Goal: Task Accomplishment & Management: Manage account settings

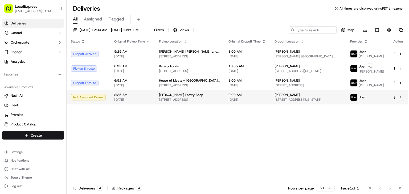
click at [220, 102] on td "[PERSON_NAME] Pastry Shop [STREET_ADDRESS]" at bounding box center [190, 97] width 70 height 14
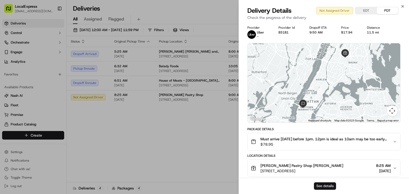
click at [326, 185] on button "See details" at bounding box center [325, 186] width 22 height 7
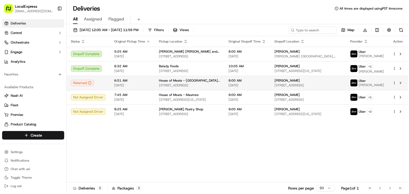
click at [303, 88] on span "[STREET_ADDRESS]" at bounding box center [308, 85] width 67 height 4
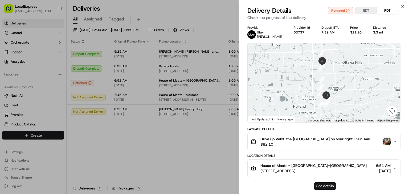
click at [386, 143] on img "button" at bounding box center [386, 141] width 7 height 7
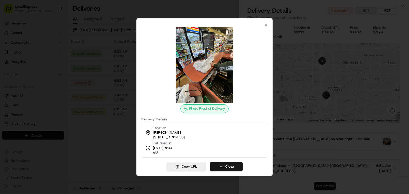
click at [210, 75] on img at bounding box center [204, 65] width 77 height 77
click at [107, 116] on div at bounding box center [204, 97] width 409 height 194
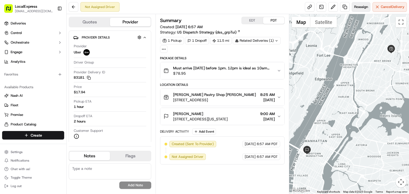
click at [361, 5] on span "Reassign" at bounding box center [361, 7] width 14 height 5
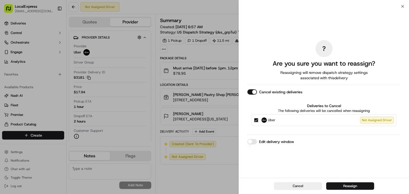
click at [249, 143] on button "Edit delivery window" at bounding box center [252, 141] width 10 height 5
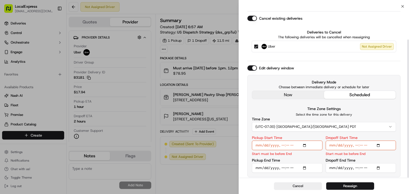
scroll to position [41, 0]
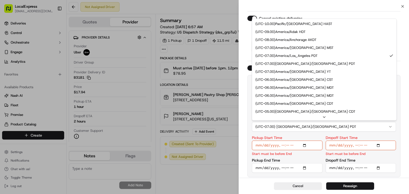
click at [291, 125] on button "(UTC-07.00) America/Los Angeles PDT" at bounding box center [324, 127] width 144 height 10
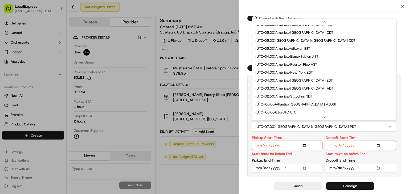
scroll to position [78, 0]
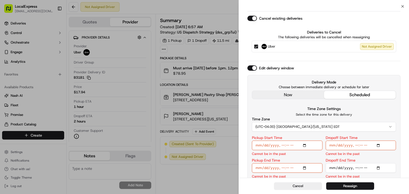
click at [281, 145] on input "Pickup Start Time" at bounding box center [287, 146] width 71 height 10
type input "2025-09-20T11:30"
click at [357, 147] on input "Dropoff Start Time" at bounding box center [361, 146] width 71 height 10
type input "2025-09-20T12:15"
click at [281, 168] on input "Pickup End Time" at bounding box center [287, 169] width 71 height 10
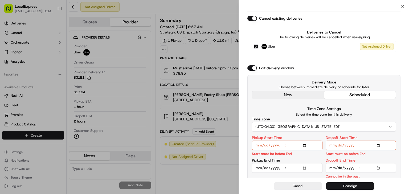
type input "2025-09-20T11:45"
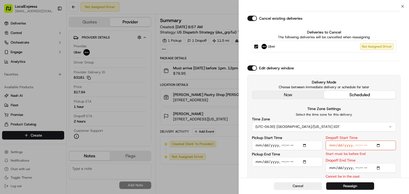
click at [355, 168] on input "Dropoff End Time" at bounding box center [361, 169] width 71 height 10
click at [360, 145] on input "Dropoff Start Time" at bounding box center [361, 146] width 71 height 10
click at [288, 144] on input "Pickup Start Time" at bounding box center [287, 146] width 71 height 10
type input "2025-09-20T11:45"
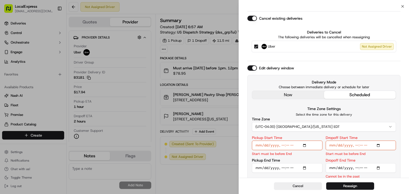
click at [282, 170] on input "Pickup End Time" at bounding box center [287, 169] width 71 height 10
type input "2025-09-20T12:00"
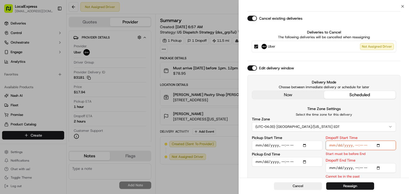
click at [356, 169] on input "Dropoff End Time" at bounding box center [361, 169] width 71 height 10
type input "2025-09-20T12:30"
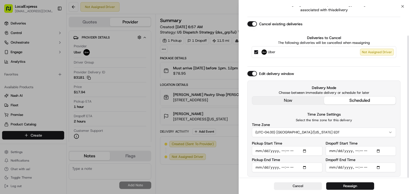
scroll to position [35, 0]
click at [317, 142] on div "Pickup Start Time" at bounding box center [287, 149] width 71 height 14
click at [344, 186] on button "Reassign" at bounding box center [350, 186] width 48 height 7
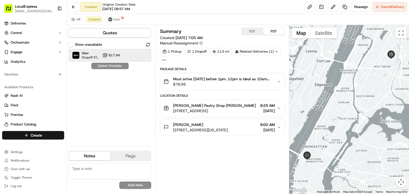
click at [126, 51] on div "Uber Dropoff ETA 2 hours $17.94" at bounding box center [110, 55] width 83 height 13
click at [117, 65] on button "Assign Provider" at bounding box center [110, 66] width 38 height 6
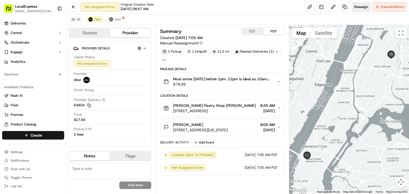
click at [363, 4] on button "Reassign" at bounding box center [361, 7] width 19 height 10
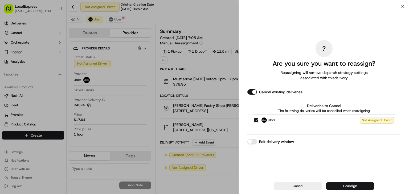
click at [257, 141] on div "Edit delivery window" at bounding box center [323, 141] width 153 height 5
click at [251, 143] on button "Edit delivery window" at bounding box center [252, 141] width 10 height 5
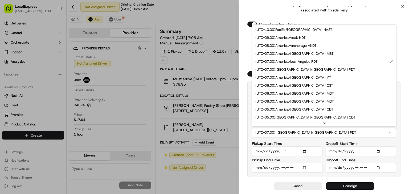
click at [317, 133] on button "(UTC-07.00) America/Los Angeles PDT" at bounding box center [324, 133] width 144 height 10
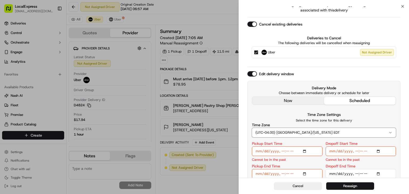
scroll to position [47, 0]
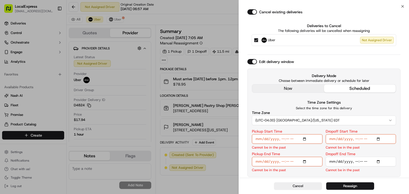
click at [282, 140] on input "Pickup Start Time" at bounding box center [287, 140] width 71 height 10
type input "2025-09-20T11:30"
click at [356, 140] on input "Dropoff Start Time" at bounding box center [361, 140] width 71 height 10
type input "2025-09-20T12:00"
click at [281, 161] on input "Pickup End Time" at bounding box center [287, 162] width 71 height 10
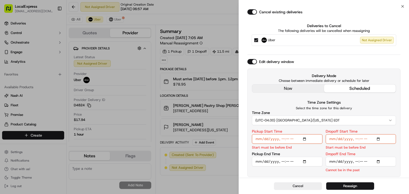
type input "2025-09-20T11:45"
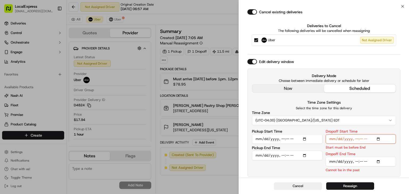
click at [354, 161] on input "Dropoff End Time" at bounding box center [361, 162] width 71 height 10
type input "2025-09-20T12:15"
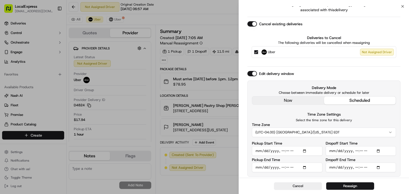
scroll to position [35, 0]
click at [362, 159] on div "Dropoff End Time" at bounding box center [361, 165] width 71 height 14
click at [353, 186] on button "Reassign" at bounding box center [350, 186] width 48 height 7
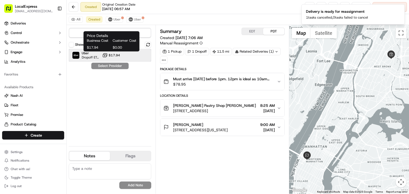
click at [121, 54] on div "Uber Dropoff ETA 2 hours $17.94" at bounding box center [110, 55] width 83 height 13
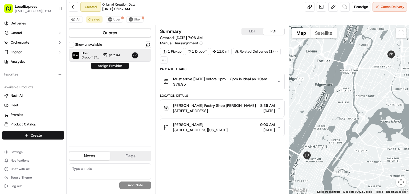
click at [121, 66] on button "Assign Provider" at bounding box center [110, 66] width 38 height 6
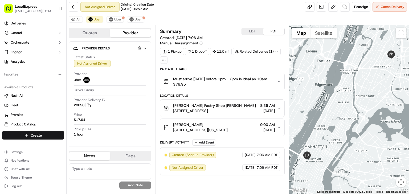
click at [250, 81] on span "Must arrive [DATE] before 1pm. 12pm is ideal as 10am may be too early and I don…" at bounding box center [223, 78] width 100 height 5
